Goal: Communication & Community: Answer question/provide support

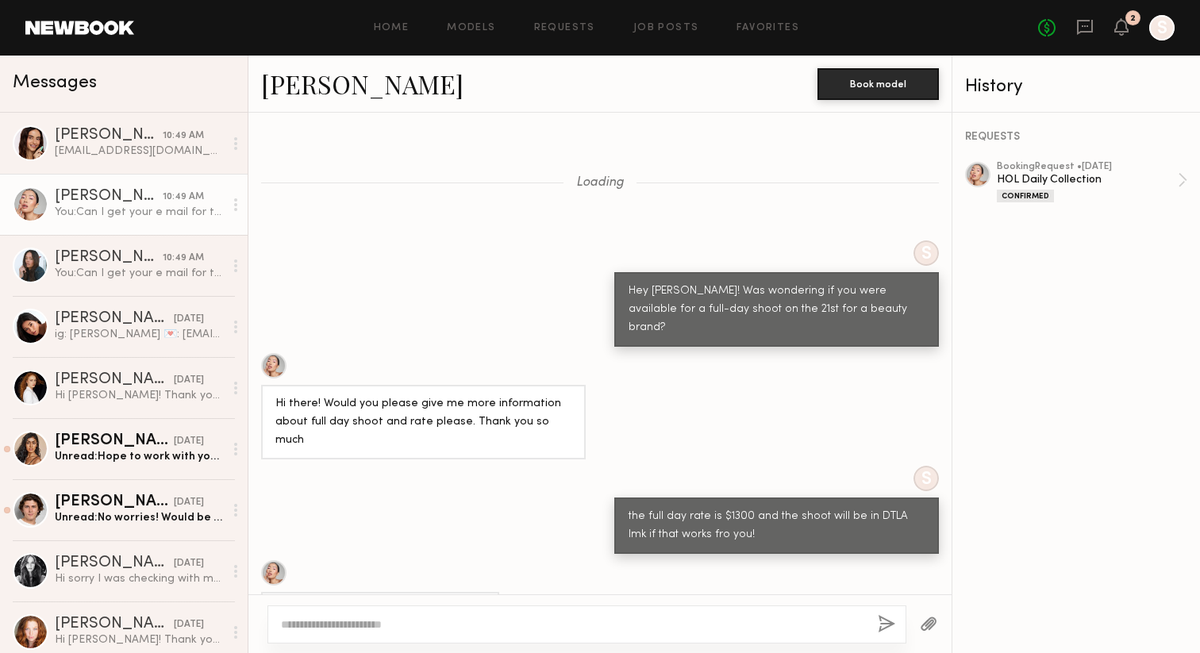
scroll to position [1079, 0]
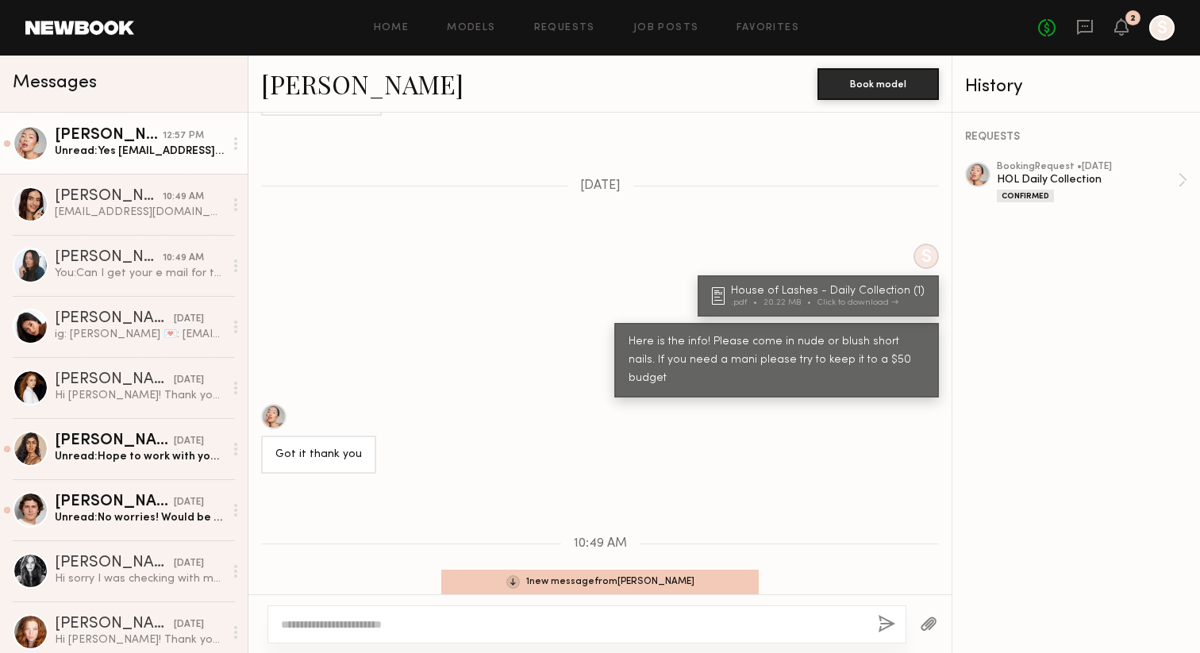
scroll to position [1275, 0]
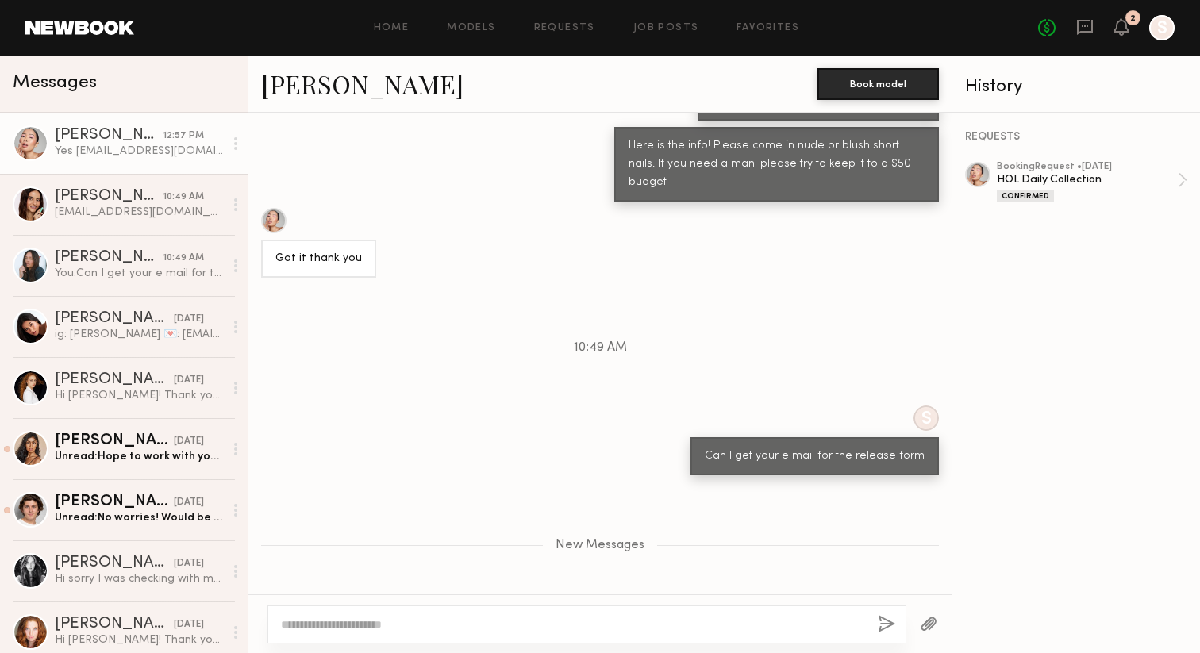
drag, startPoint x: 294, startPoint y: 564, endPoint x: 432, endPoint y: 568, distance: 138.1
click at [432, 603] on div "Yes [EMAIL_ADDRESS][DOMAIN_NAME]" at bounding box center [381, 622] width 240 height 38
copy div "[EMAIL_ADDRESS][DOMAIN_NAME]"
click at [440, 482] on div "New Messages" at bounding box center [599, 542] width 703 height 121
click at [94, 273] on div "You: Can I get your e mail for the release form" at bounding box center [139, 273] width 169 height 15
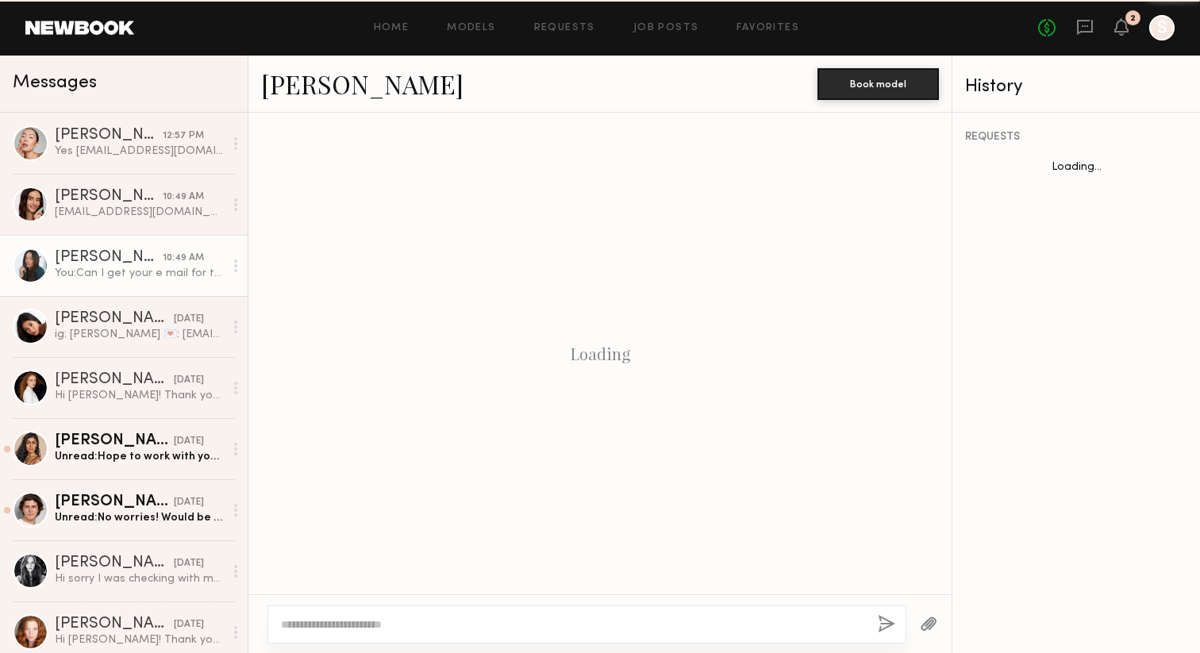
scroll to position [725, 0]
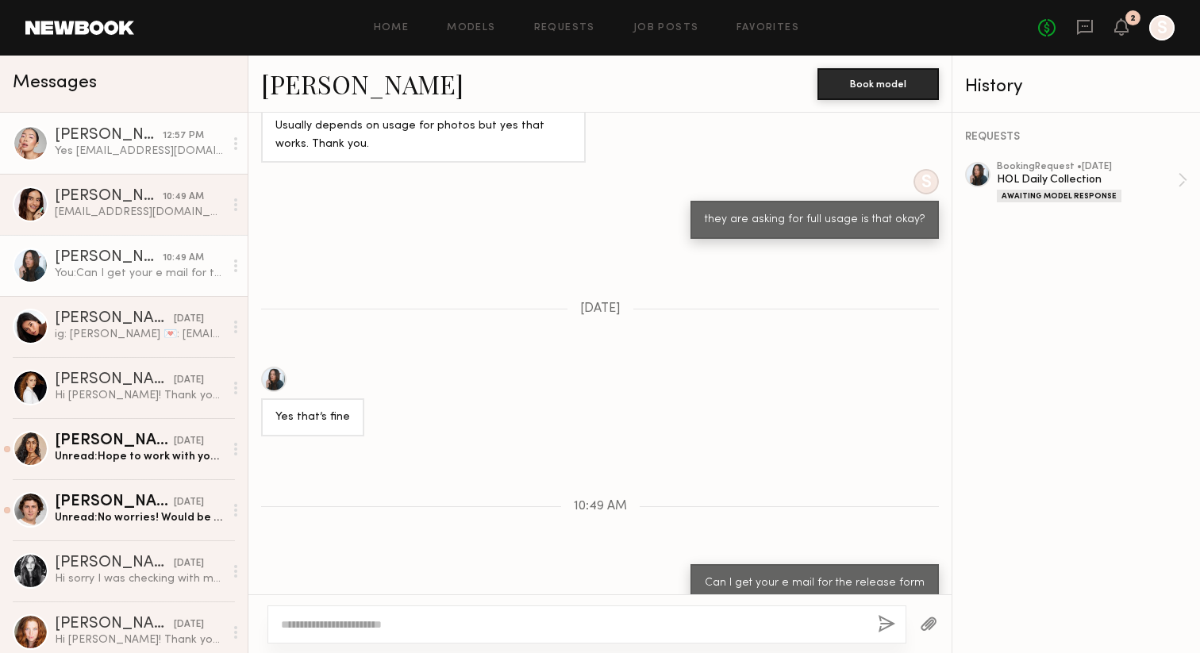
click at [72, 151] on div "Yes [EMAIL_ADDRESS][DOMAIN_NAME]" at bounding box center [139, 151] width 169 height 15
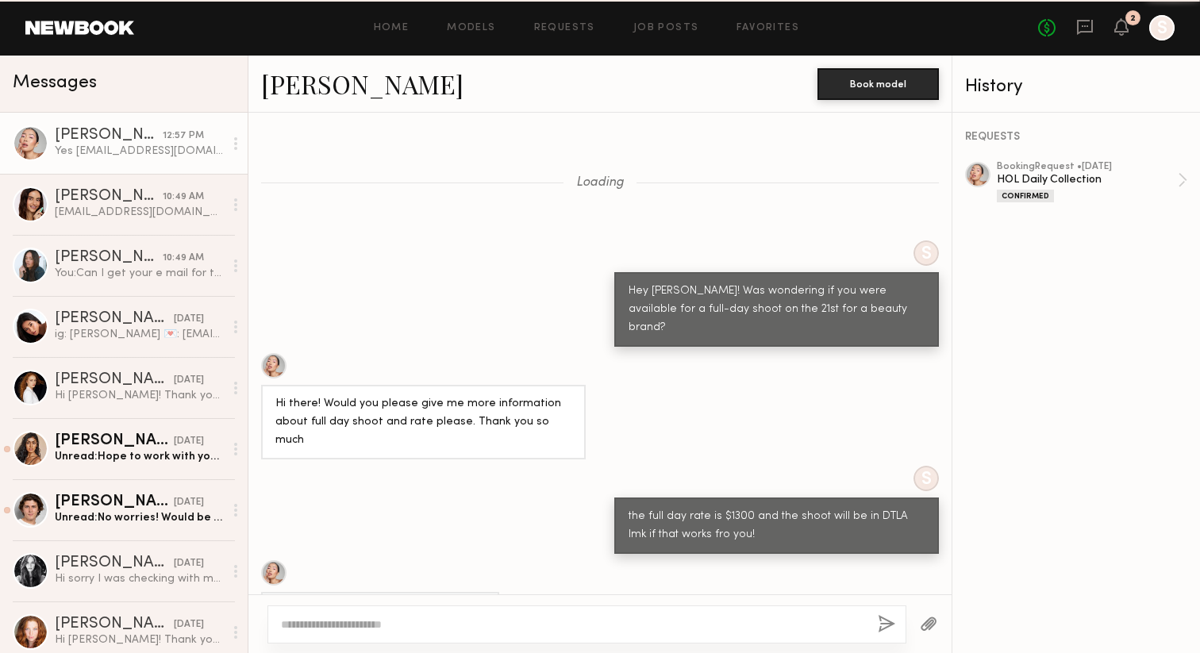
scroll to position [1155, 0]
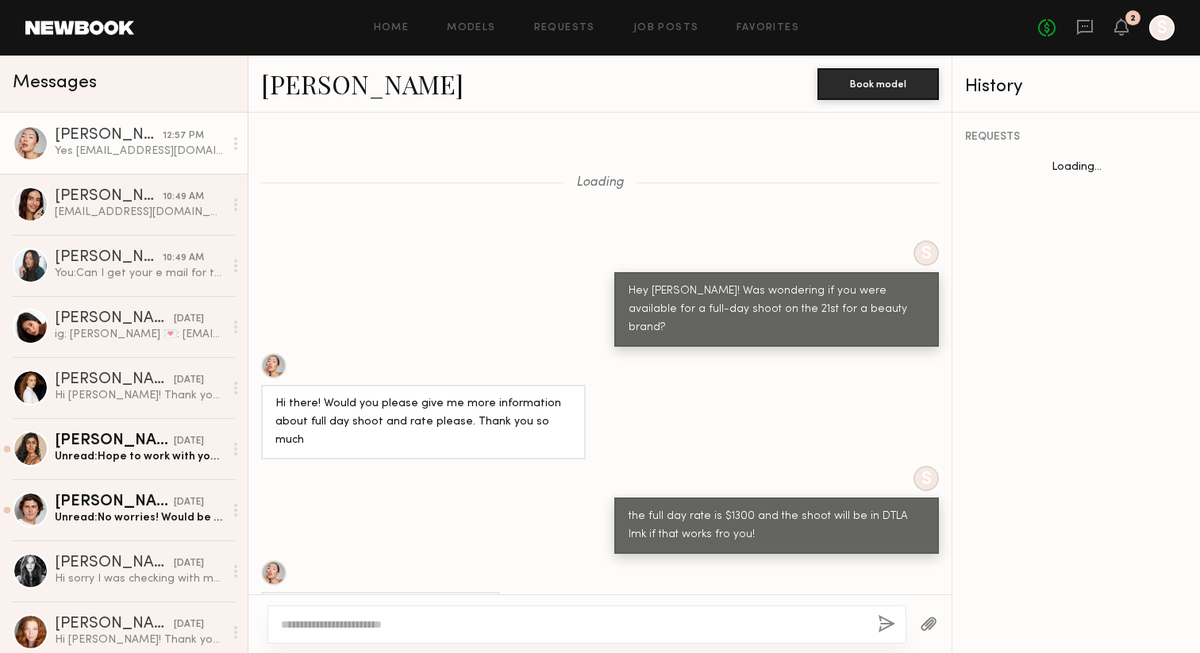
scroll to position [1079, 0]
